Goal: Task Accomplishment & Management: Complete application form

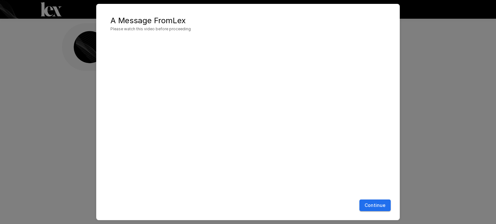
click at [365, 205] on button "Continue" at bounding box center [374, 206] width 31 height 12
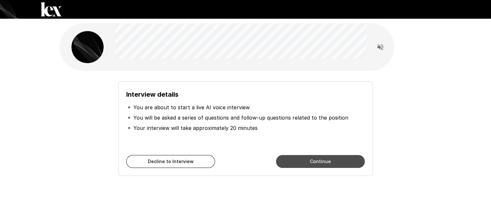
click at [329, 164] on button "Continue" at bounding box center [320, 161] width 89 height 13
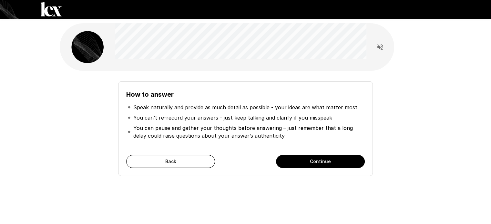
click at [329, 164] on button "Continue" at bounding box center [320, 161] width 89 height 13
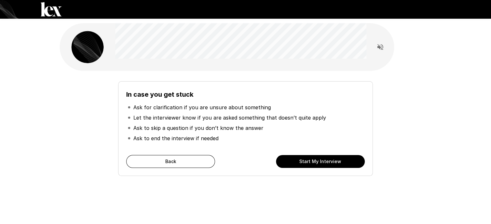
click at [329, 164] on button "Start My Interview" at bounding box center [320, 161] width 89 height 13
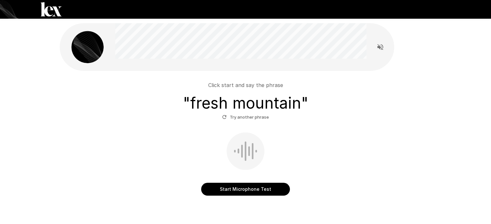
click at [256, 191] on button "Start Microphone Test" at bounding box center [245, 189] width 89 height 13
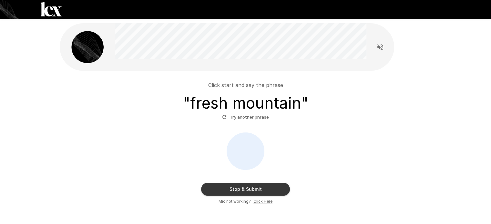
click at [249, 120] on button "Try another phrase" at bounding box center [246, 117] width 50 height 10
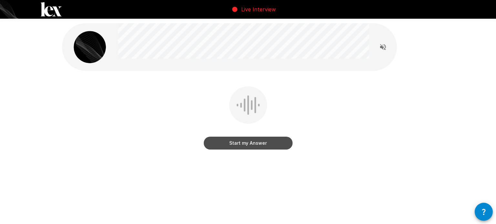
click at [247, 147] on button "Start my Answer" at bounding box center [248, 143] width 89 height 13
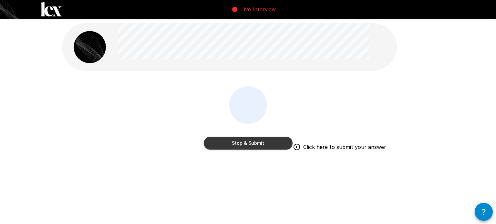
click at [247, 147] on button "Stop & Submit" at bounding box center [248, 143] width 89 height 13
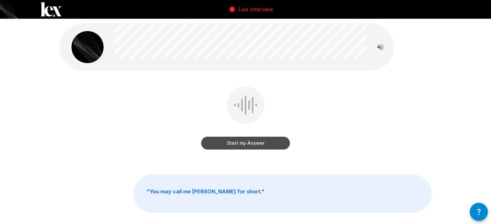
click at [247, 144] on button "Start my Answer" at bounding box center [245, 143] width 89 height 13
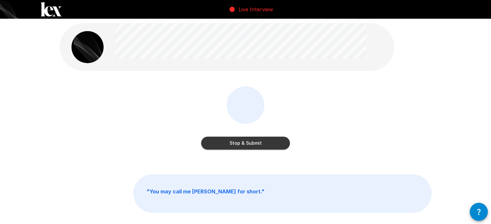
click at [247, 144] on button "Stop & Submit" at bounding box center [245, 143] width 89 height 13
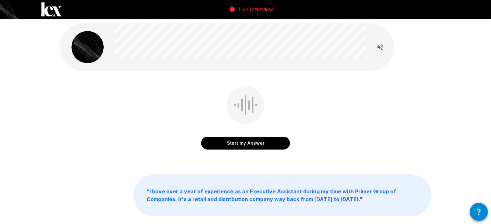
click at [248, 144] on button "Start my Answer" at bounding box center [245, 143] width 89 height 13
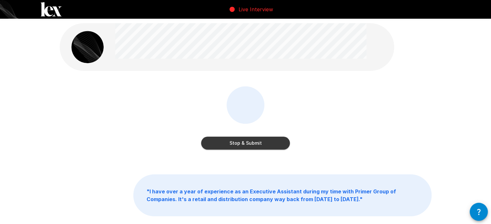
click at [243, 144] on button "Stop & Submit" at bounding box center [245, 143] width 89 height 13
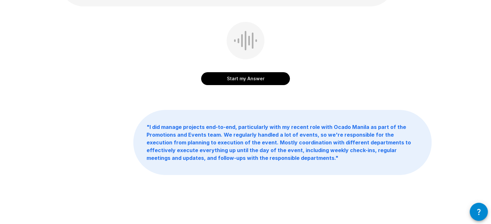
scroll to position [2, 0]
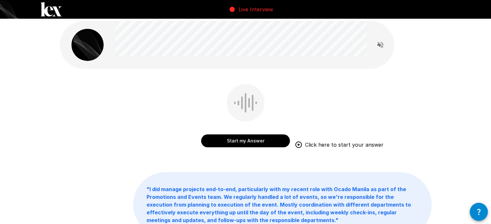
click at [240, 143] on button "Start my Answer" at bounding box center [245, 141] width 89 height 13
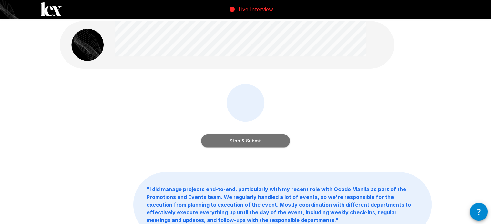
click at [240, 143] on button "Stop & Submit" at bounding box center [245, 141] width 89 height 13
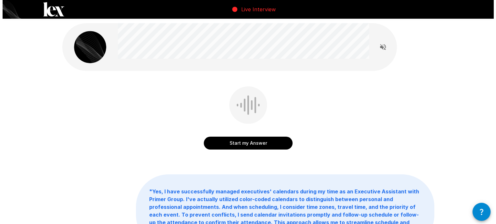
scroll to position [0, 0]
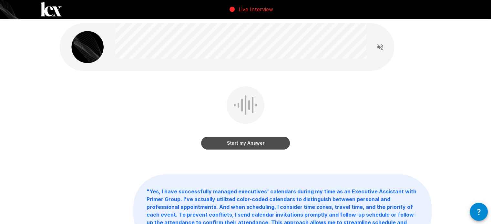
click at [235, 145] on button "Start my Answer" at bounding box center [245, 143] width 89 height 13
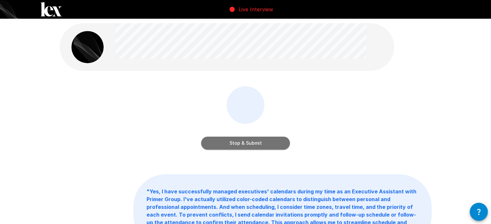
click at [235, 145] on button "Stop & Submit" at bounding box center [245, 143] width 89 height 13
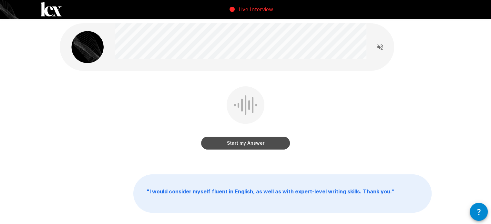
click at [239, 145] on button "Start my Answer" at bounding box center [245, 143] width 89 height 13
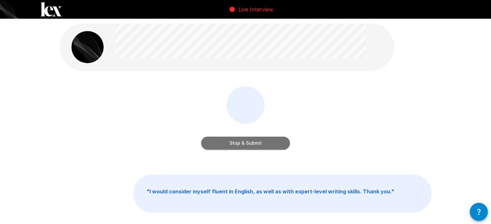
click at [239, 145] on button "Stop & Submit" at bounding box center [245, 143] width 89 height 13
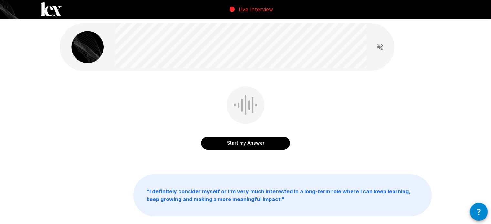
click at [252, 146] on button "Start my Answer" at bounding box center [245, 143] width 89 height 13
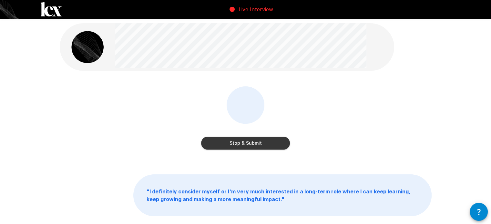
click at [250, 144] on button "Stop & Submit" at bounding box center [245, 143] width 89 height 13
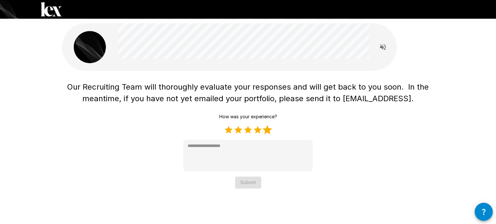
click at [266, 133] on label "5 Stars" at bounding box center [268, 130] width 10 height 10
type textarea "*"
click at [237, 186] on button "Submit" at bounding box center [248, 183] width 26 height 12
